Goal: Task Accomplishment & Management: Complete application form

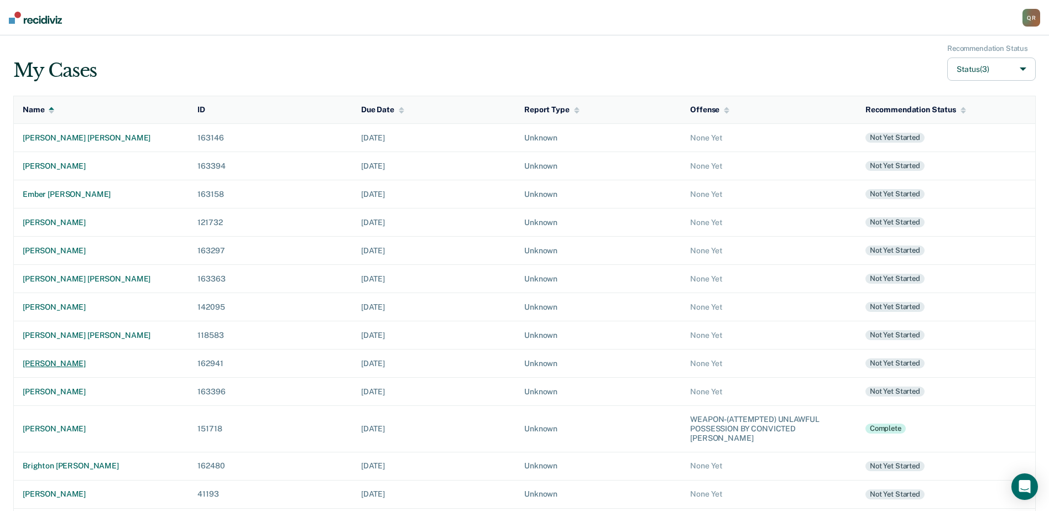
click at [56, 362] on div "[PERSON_NAME]" at bounding box center [101, 363] width 157 height 9
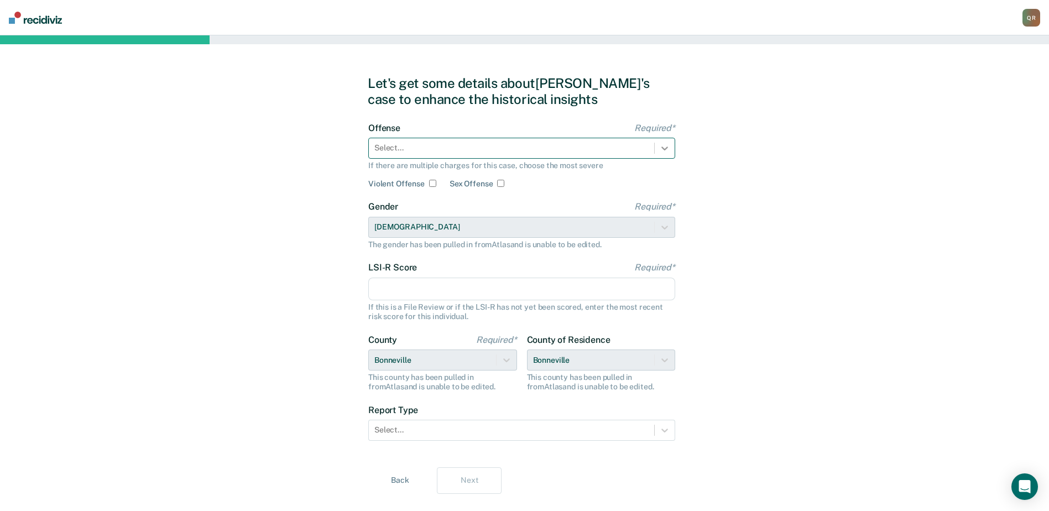
click at [663, 144] on icon at bounding box center [664, 148] width 11 height 11
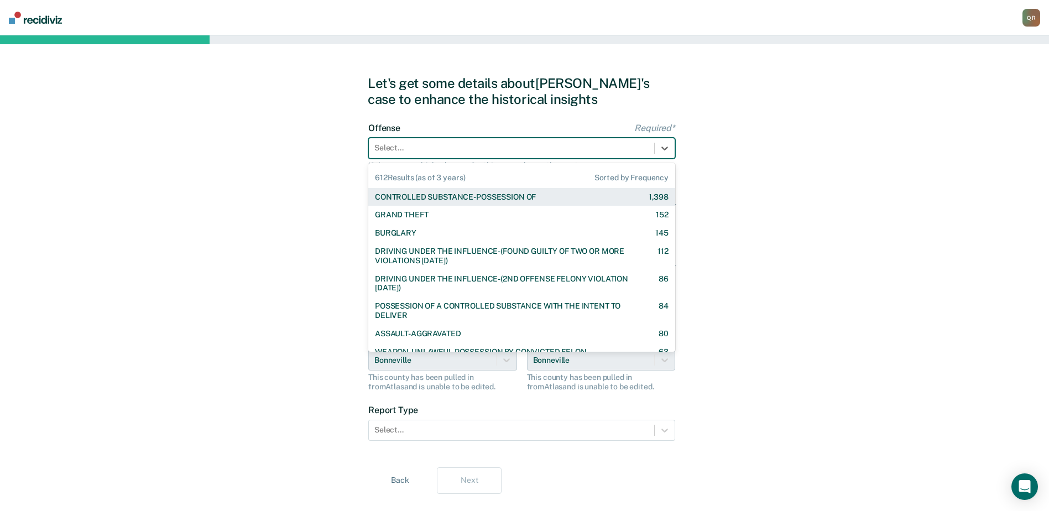
click at [519, 197] on div "CONTROLLED SUBSTANCE-POSSESSION OF" at bounding box center [455, 196] width 161 height 9
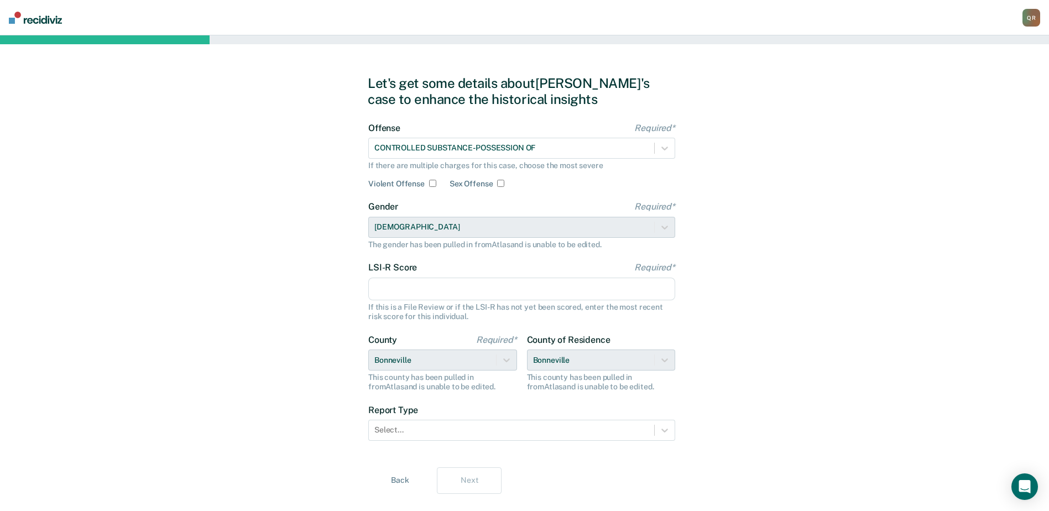
drag, startPoint x: 385, startPoint y: 287, endPoint x: 536, endPoint y: 284, distance: 150.9
click at [385, 287] on input "LSI-R Score Required*" at bounding box center [521, 288] width 307 height 23
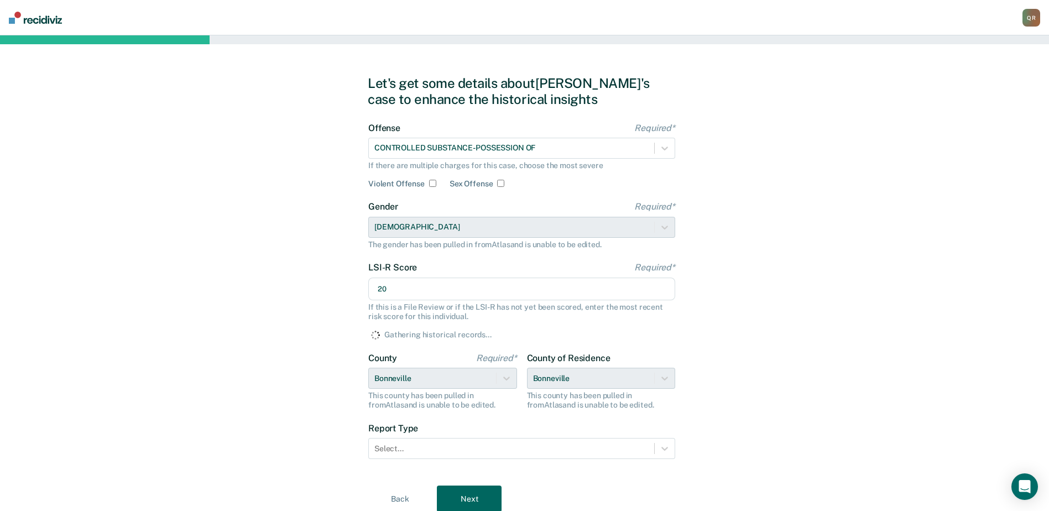
type input "20"
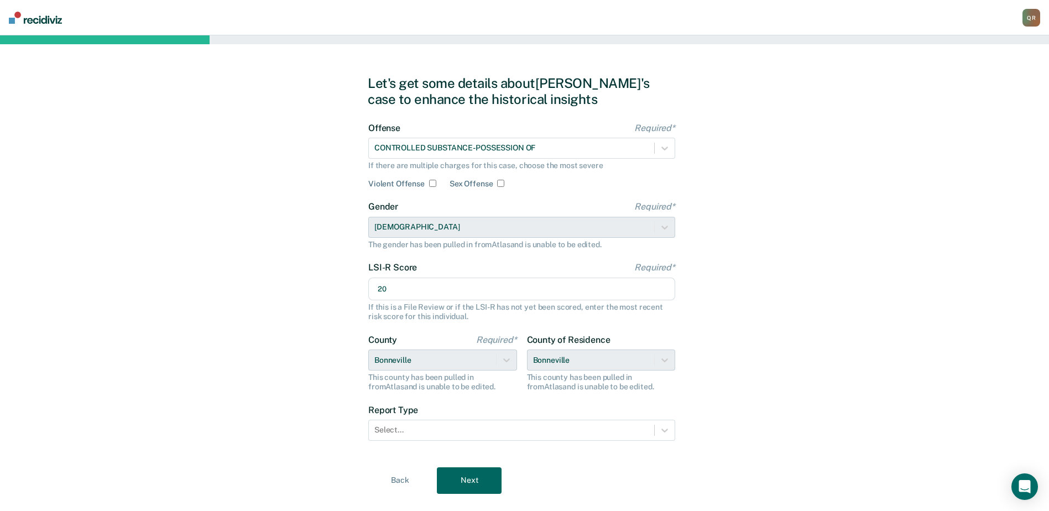
click at [758, 291] on div "Let's get some details about [PERSON_NAME]'s case to enhance the historical ins…" at bounding box center [524, 284] width 1049 height 498
click at [664, 431] on icon at bounding box center [664, 430] width 7 height 4
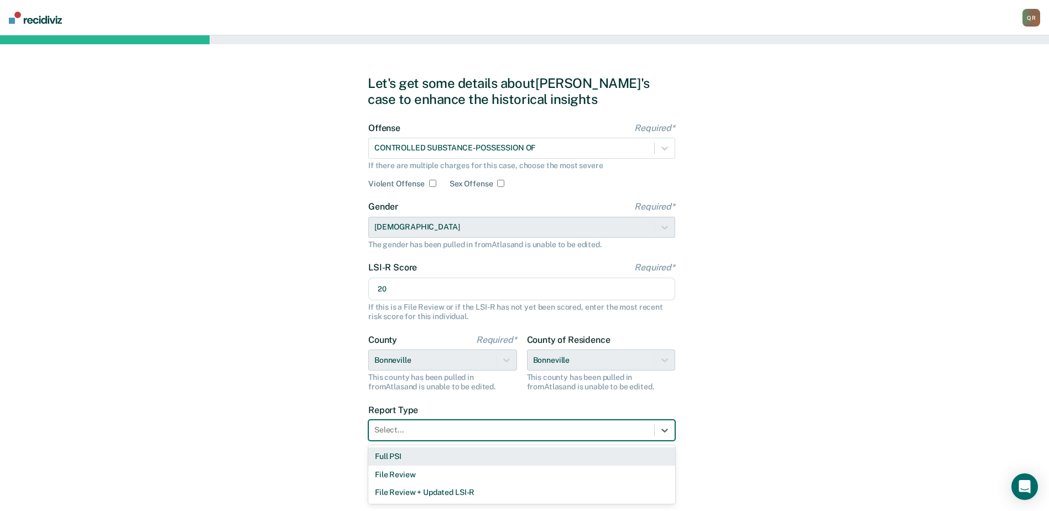
click at [406, 457] on div "Full PSI" at bounding box center [521, 456] width 307 height 18
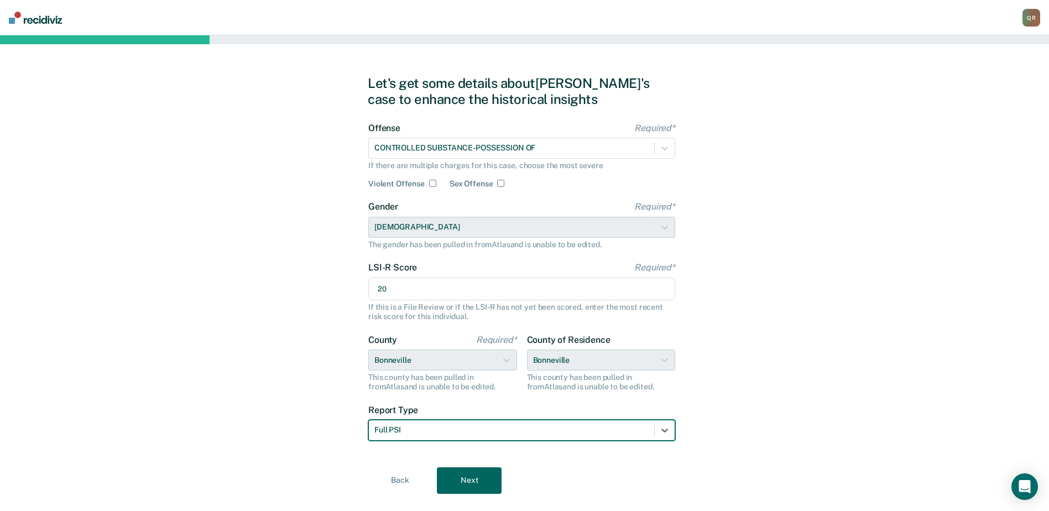
click at [473, 469] on button "Next" at bounding box center [469, 480] width 65 height 27
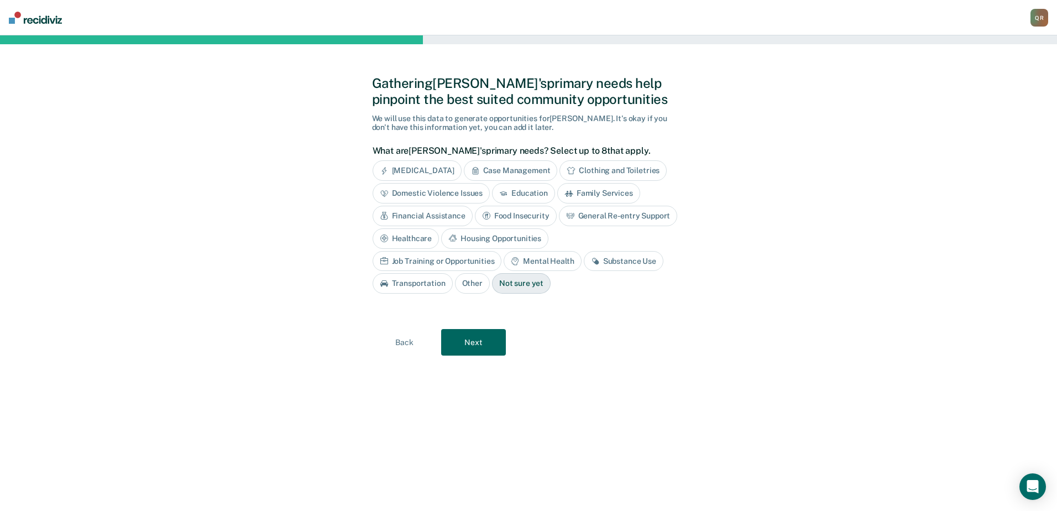
click at [517, 172] on div "Case Management" at bounding box center [511, 170] width 94 height 20
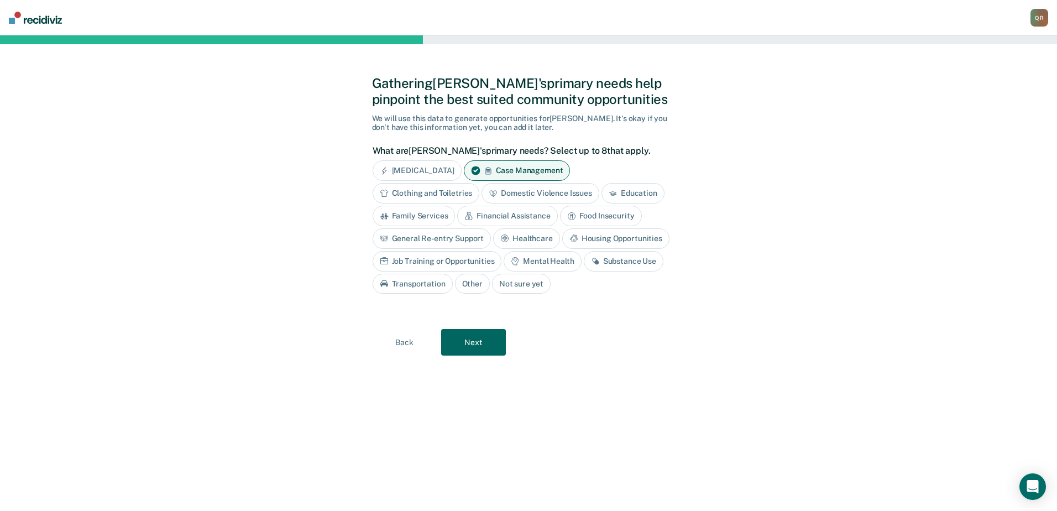
click at [413, 262] on div "Job Training or Opportunities" at bounding box center [437, 261] width 129 height 20
click at [502, 212] on div "Financial Assistance" at bounding box center [507, 216] width 100 height 20
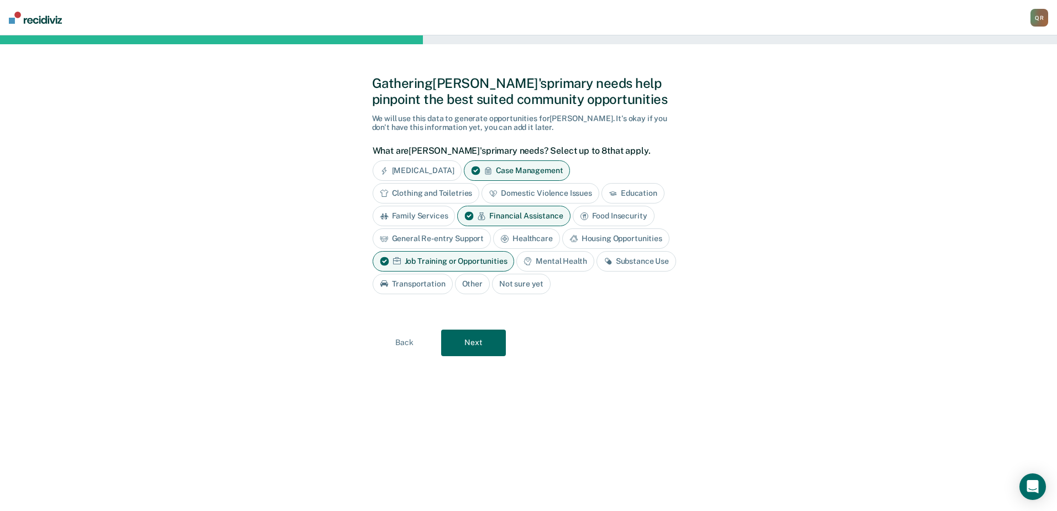
click at [479, 343] on button "Next" at bounding box center [473, 342] width 65 height 27
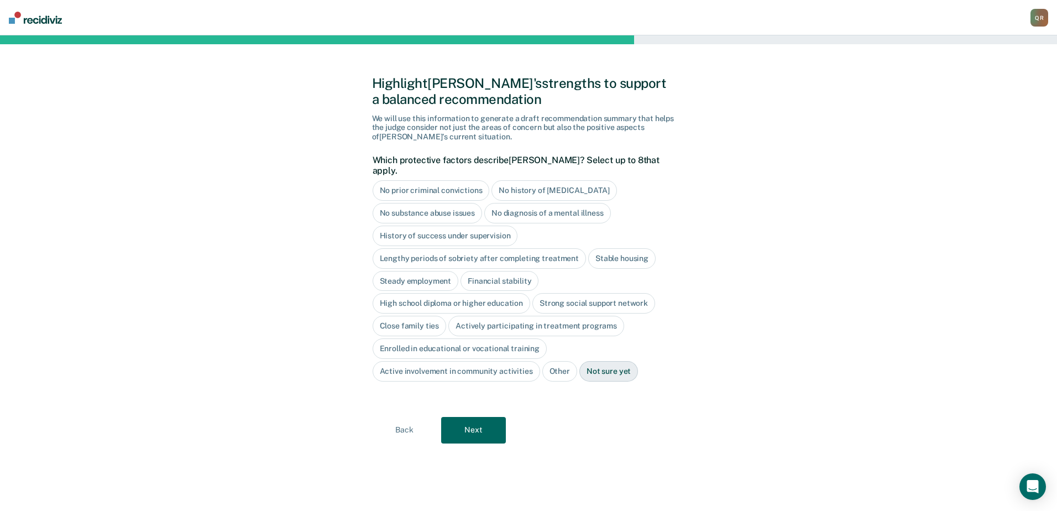
click at [421, 181] on div "No prior criminal convictions" at bounding box center [431, 190] width 117 height 20
click at [628, 254] on div "Stable housing" at bounding box center [621, 258] width 67 height 20
click at [437, 295] on div "High school diploma or higher education" at bounding box center [452, 304] width 158 height 20
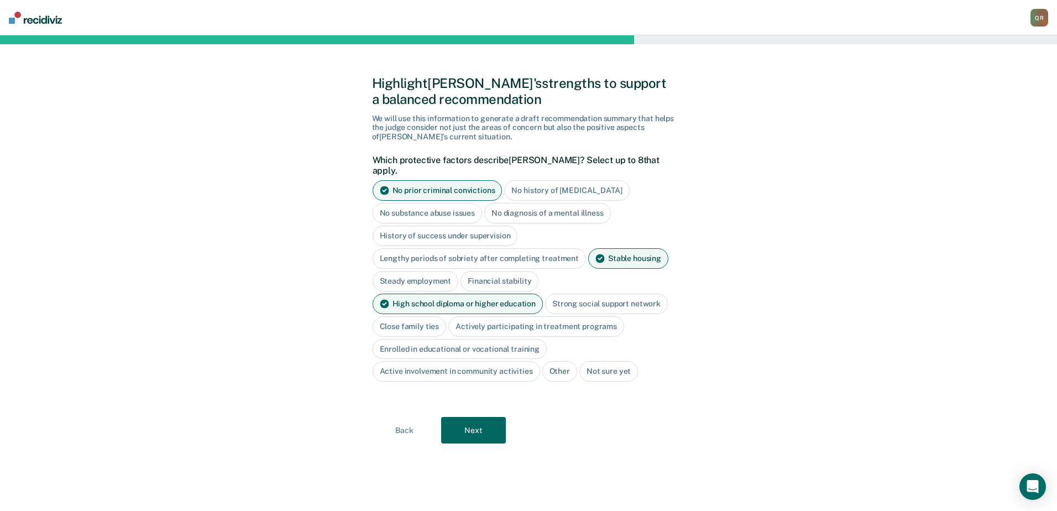
click at [473, 417] on button "Next" at bounding box center [473, 430] width 65 height 27
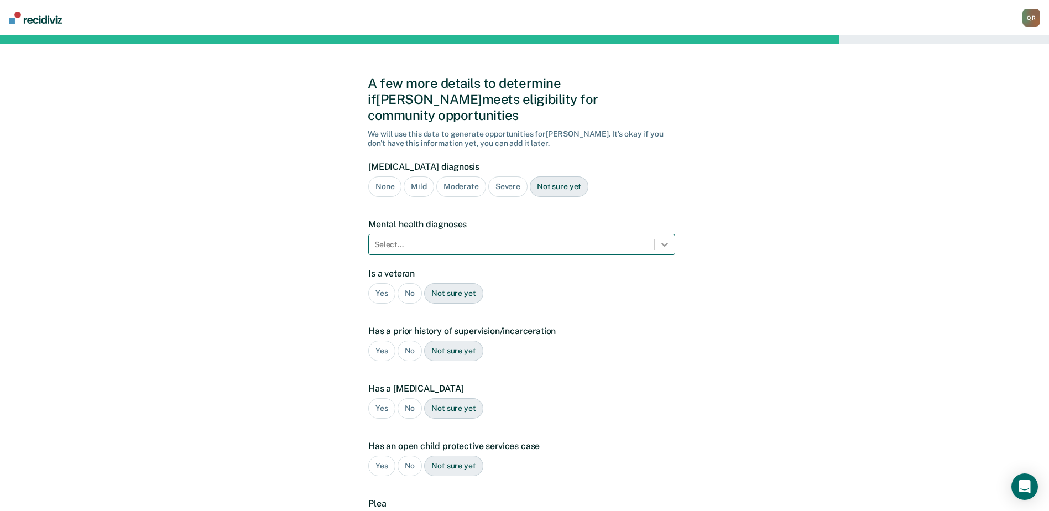
click at [667, 243] on icon at bounding box center [664, 245] width 7 height 4
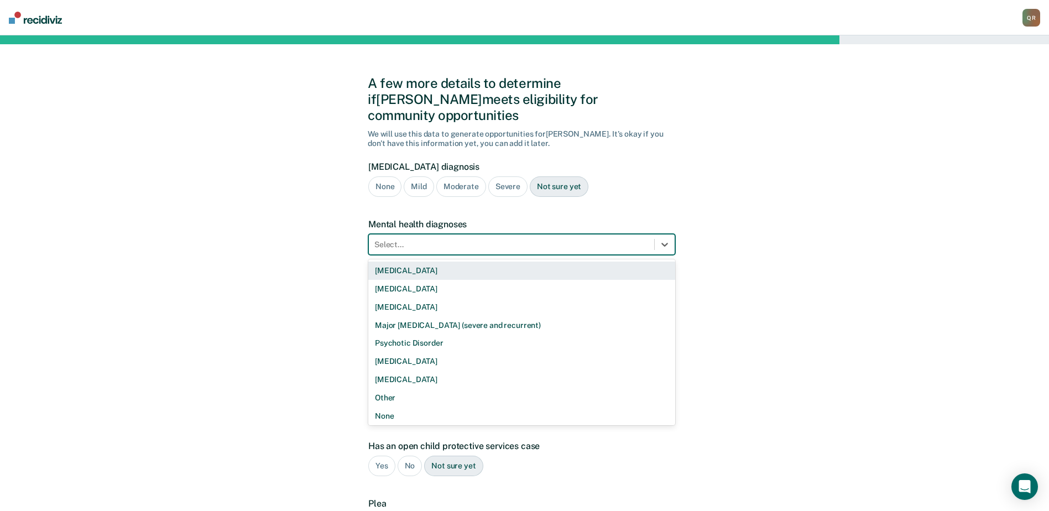
click at [406, 261] on div "[MEDICAL_DATA]" at bounding box center [521, 270] width 307 height 18
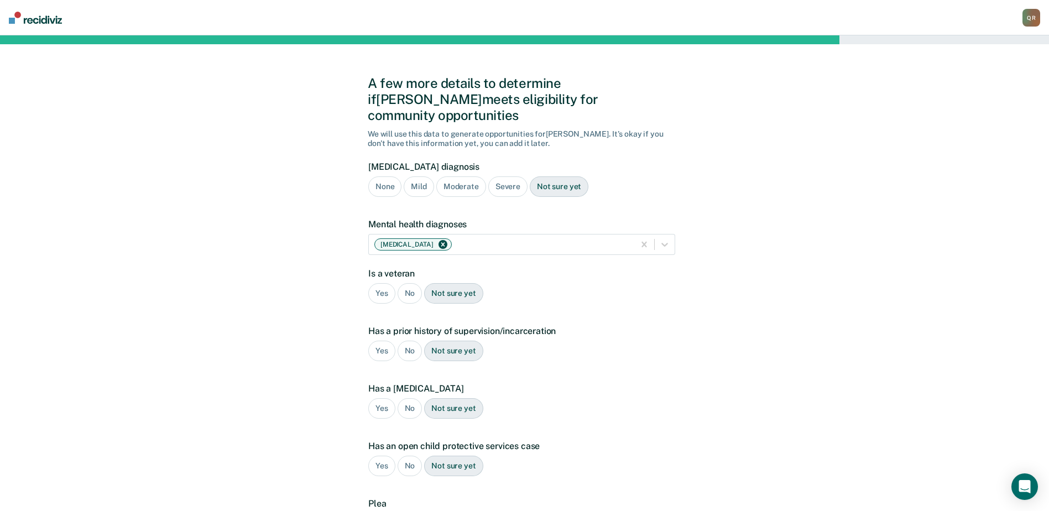
click at [414, 283] on div "No" at bounding box center [409, 293] width 25 height 20
drag, startPoint x: 411, startPoint y: 334, endPoint x: 438, endPoint y: 336, distance: 27.7
click at [411, 340] on div "No" at bounding box center [409, 350] width 25 height 20
click at [413, 398] on div "No" at bounding box center [409, 408] width 25 height 20
click at [410, 455] on div "No" at bounding box center [409, 465] width 25 height 20
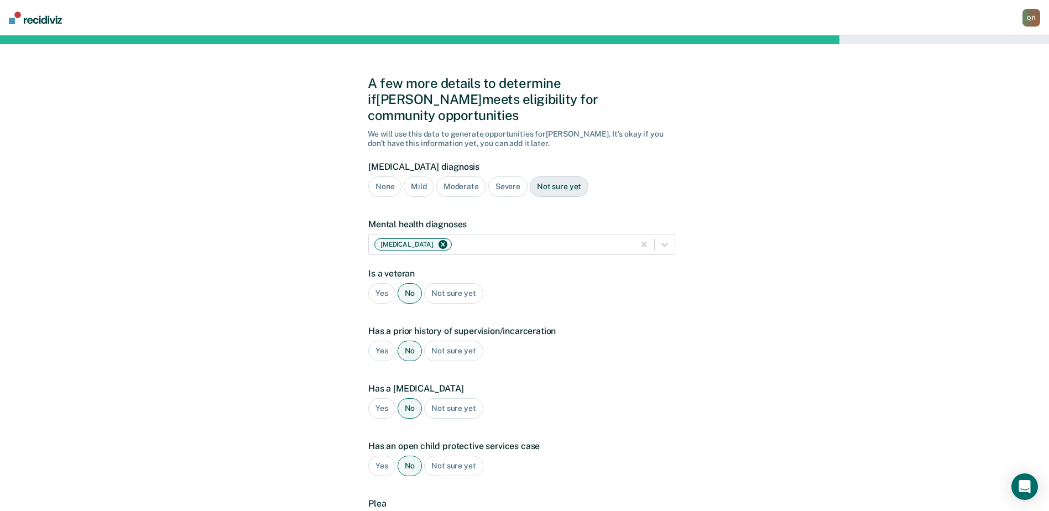
scroll to position [108, 0]
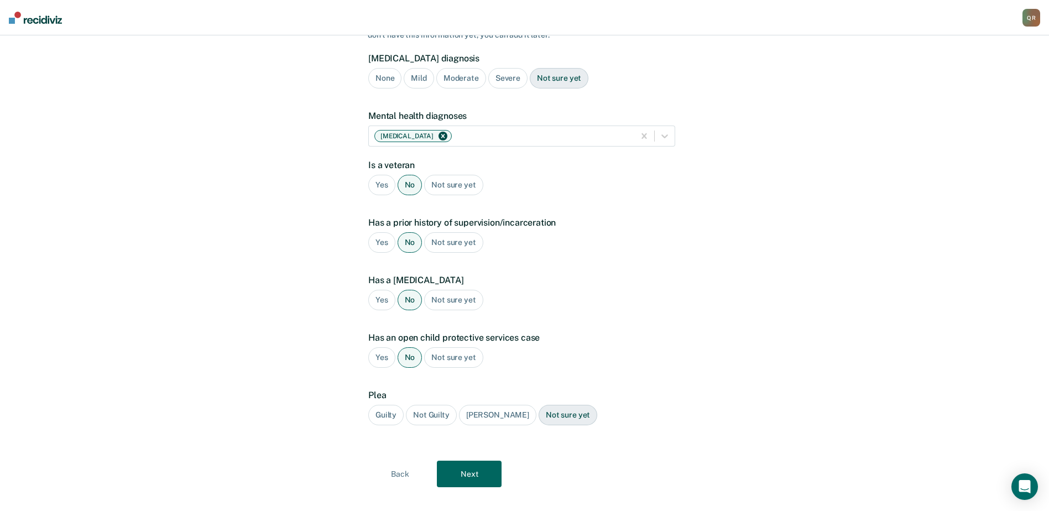
click at [375, 405] on div "Guilty" at bounding box center [385, 415] width 35 height 20
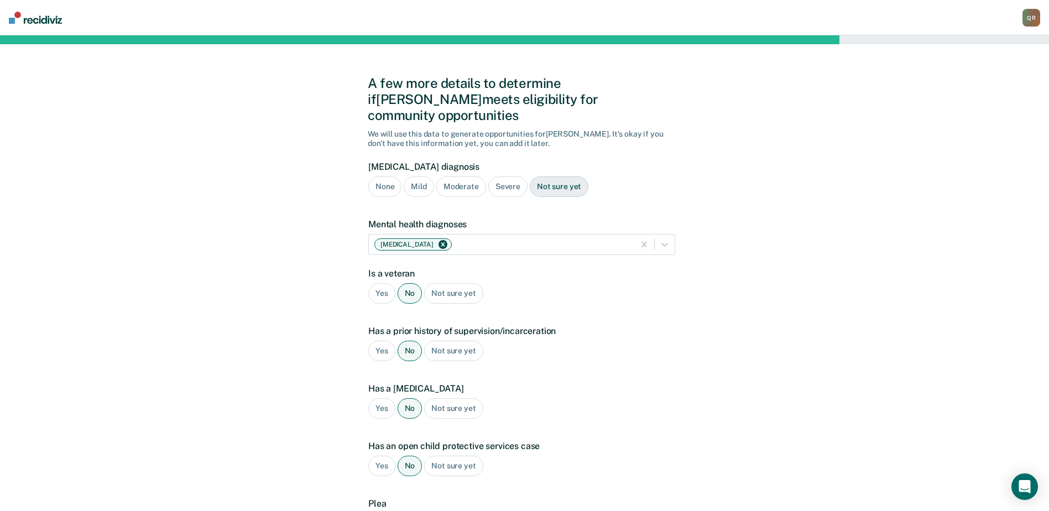
click at [546, 176] on div "Not sure yet" at bounding box center [559, 186] width 59 height 20
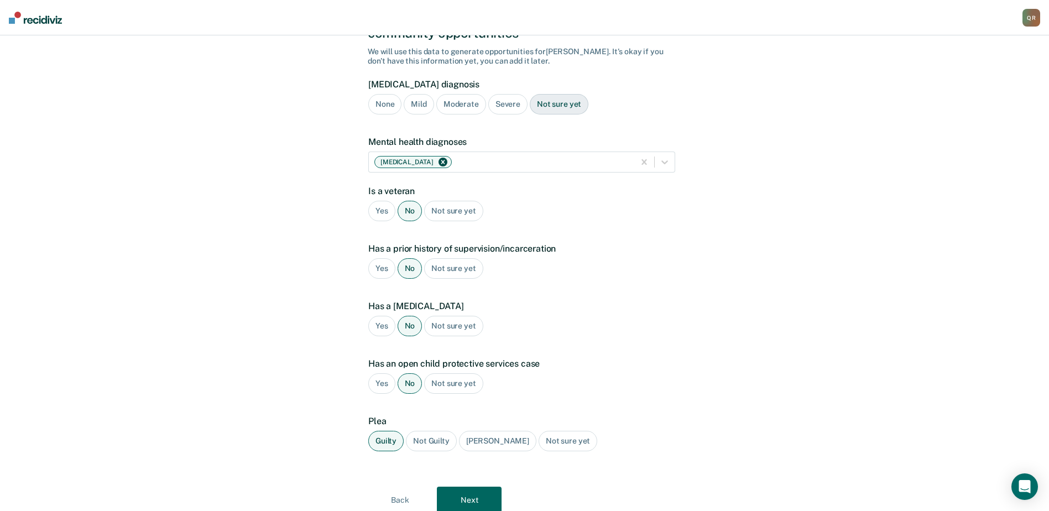
scroll to position [108, 0]
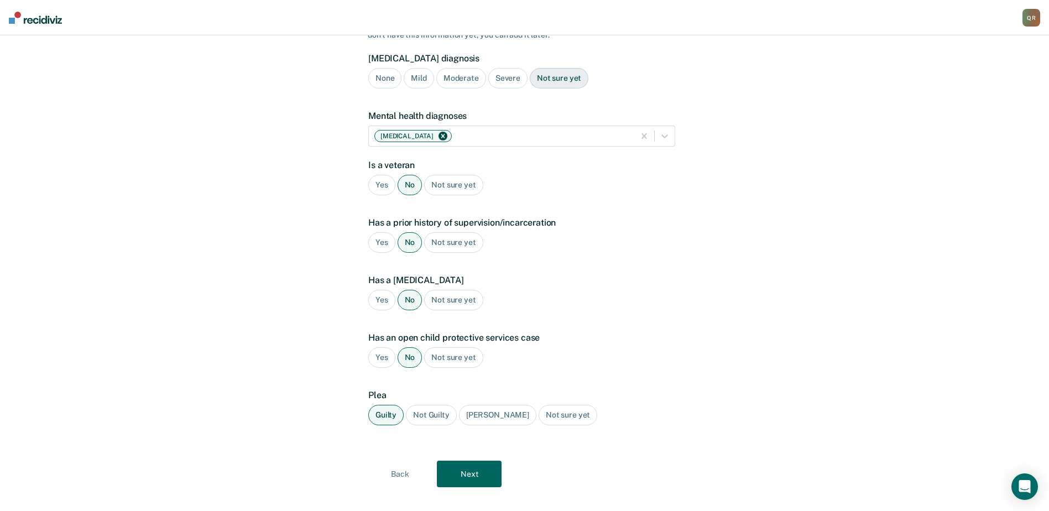
click at [483, 460] on button "Next" at bounding box center [469, 473] width 65 height 27
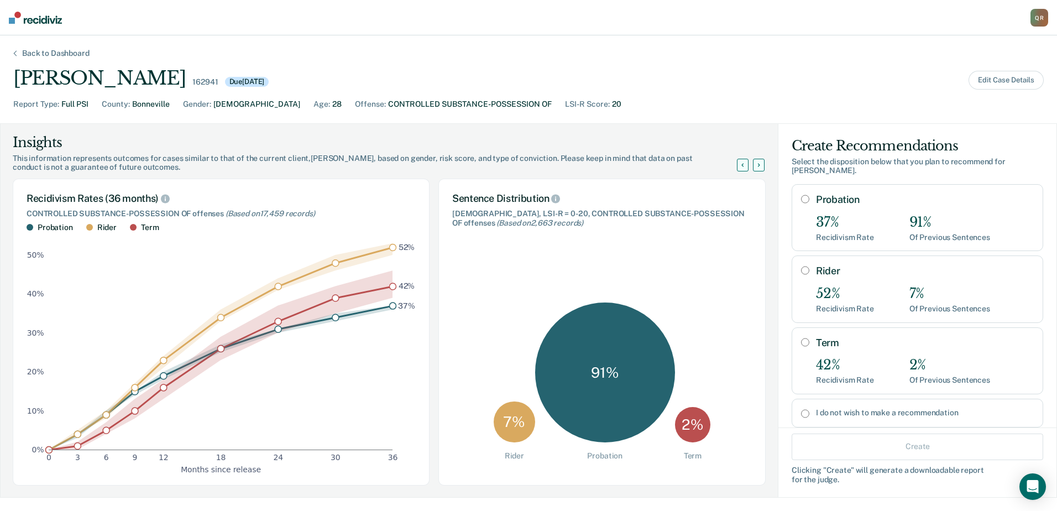
click at [801, 195] on input "Probation" at bounding box center [805, 199] width 8 height 9
radio input "true"
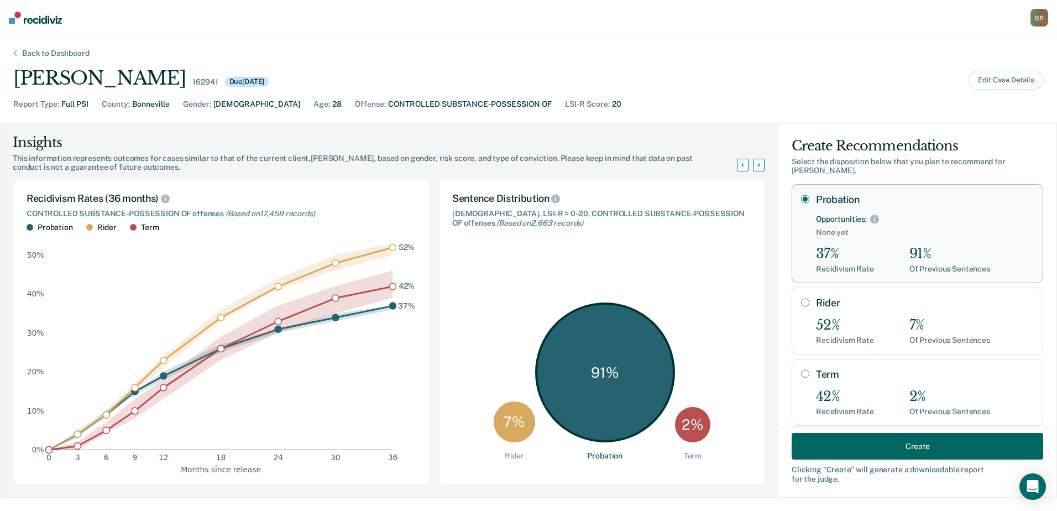
click at [882, 446] on button "Create" at bounding box center [918, 446] width 252 height 27
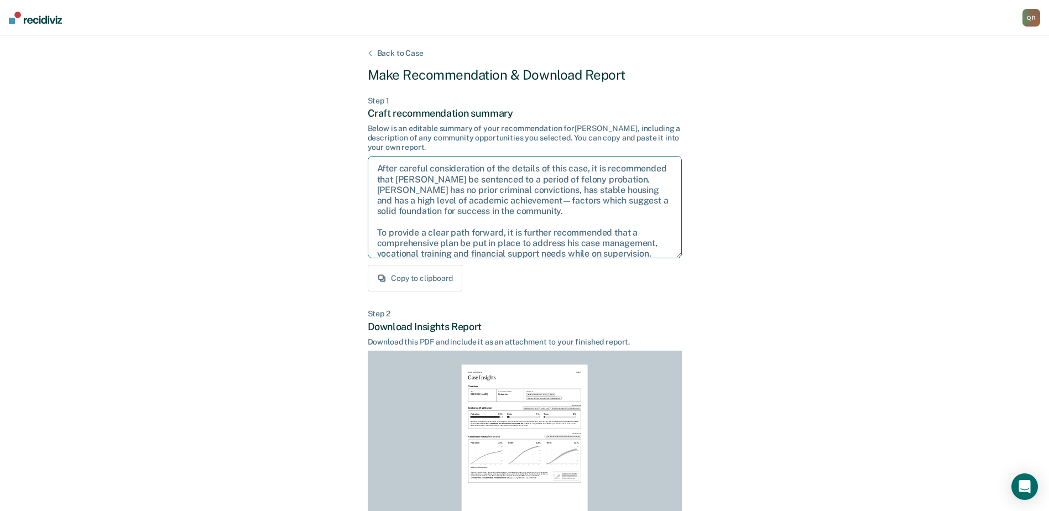
scroll to position [39, 0]
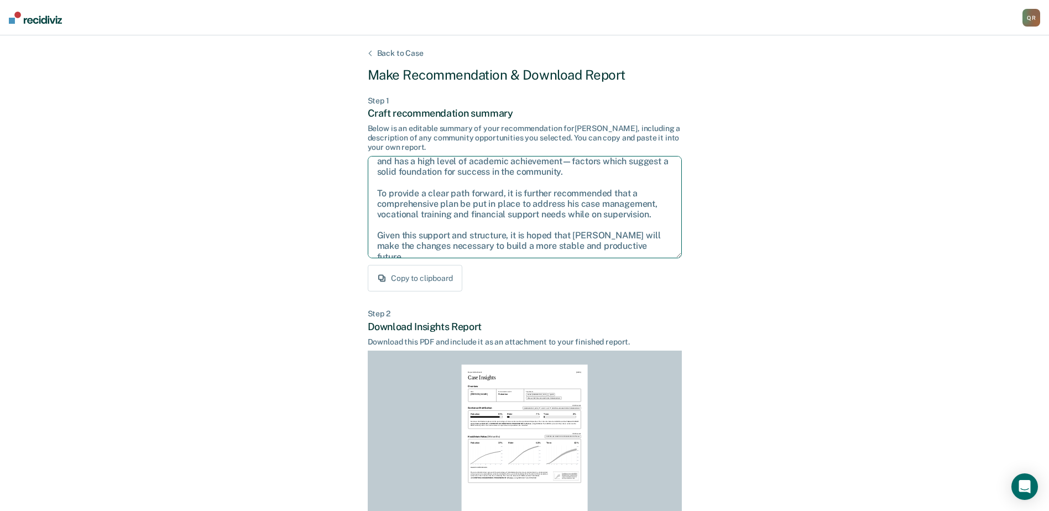
drag, startPoint x: 374, startPoint y: 167, endPoint x: 654, endPoint y: 249, distance: 291.4
click at [654, 249] on textarea "After careful consideration of the details of this case, it is recommended that…" at bounding box center [525, 207] width 314 height 102
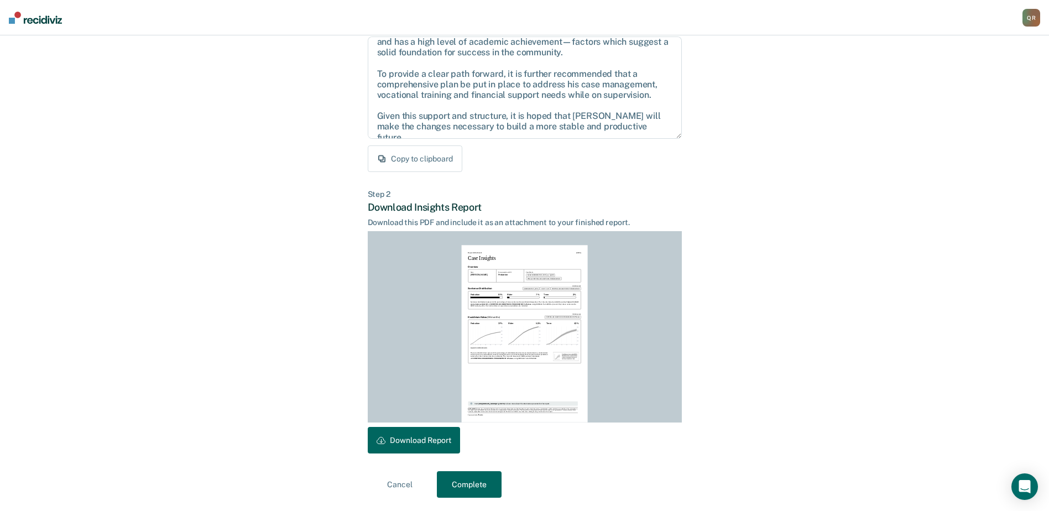
click at [433, 438] on button "Download Report" at bounding box center [414, 440] width 92 height 27
click at [480, 482] on button "Complete" at bounding box center [469, 484] width 65 height 27
